Goal: Task Accomplishment & Management: Manage account settings

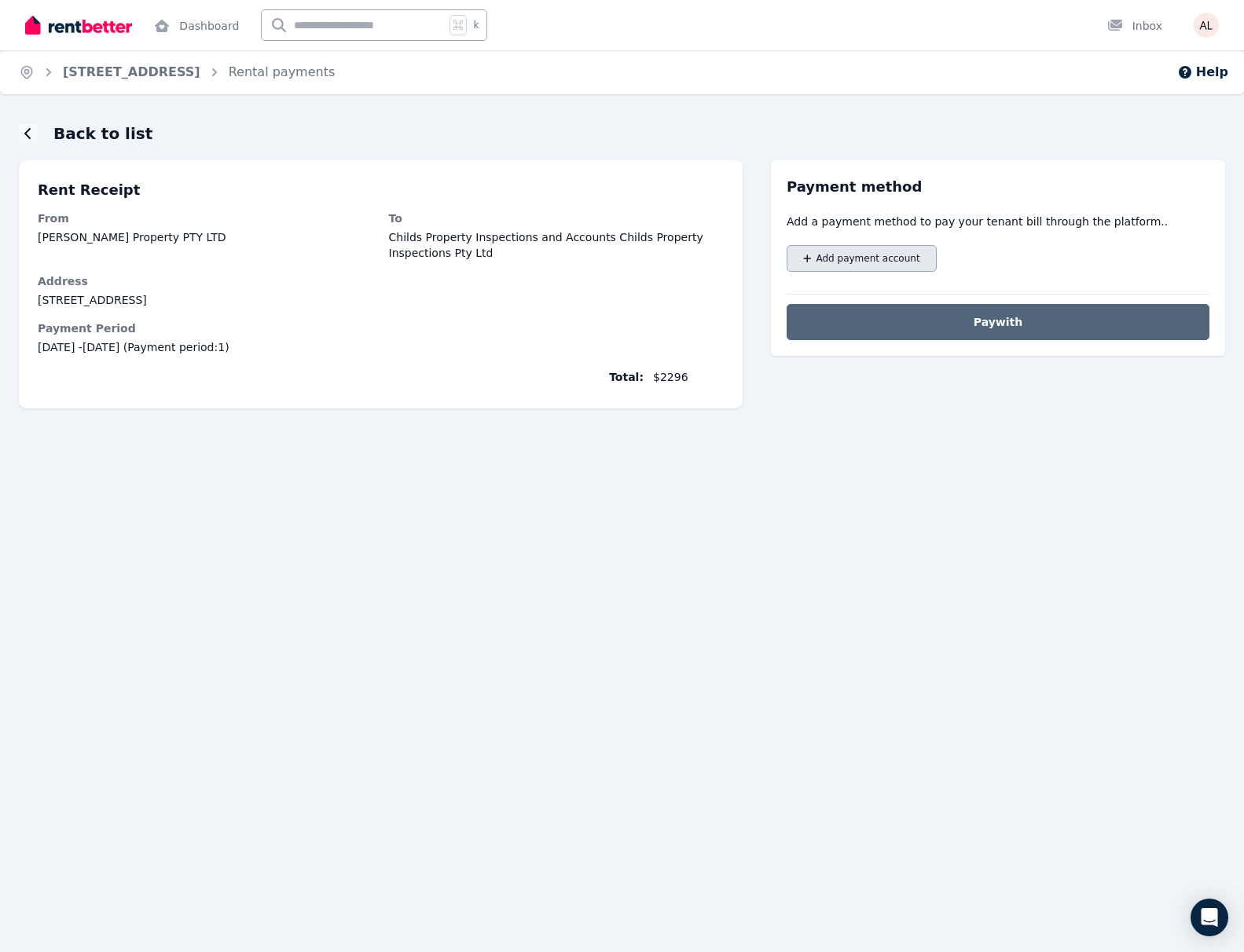
click at [897, 255] on span "Add payment account" at bounding box center [868, 258] width 104 height 13
